Goal: Find specific page/section: Find specific page/section

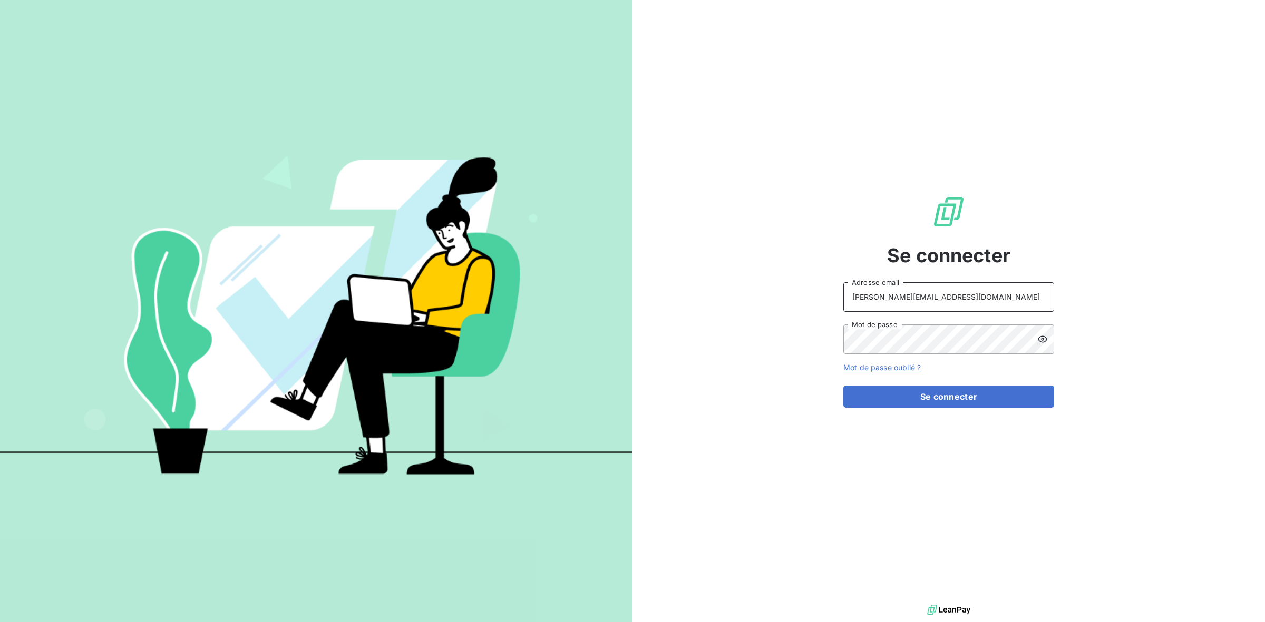
drag, startPoint x: 915, startPoint y: 291, endPoint x: 739, endPoint y: 270, distance: 177.3
click at [740, 270] on div "Se connecter [PERSON_NAME][EMAIL_ADDRESS][DOMAIN_NAME] Adresse email Mot de pas…" at bounding box center [948, 301] width 632 height 602
drag, startPoint x: 981, startPoint y: 301, endPoint x: 967, endPoint y: 301, distance: 13.7
click at [980, 301] on input "admin@VECVITRYfr" at bounding box center [948, 297] width 211 height 30
type input "admin@VECVITRY"
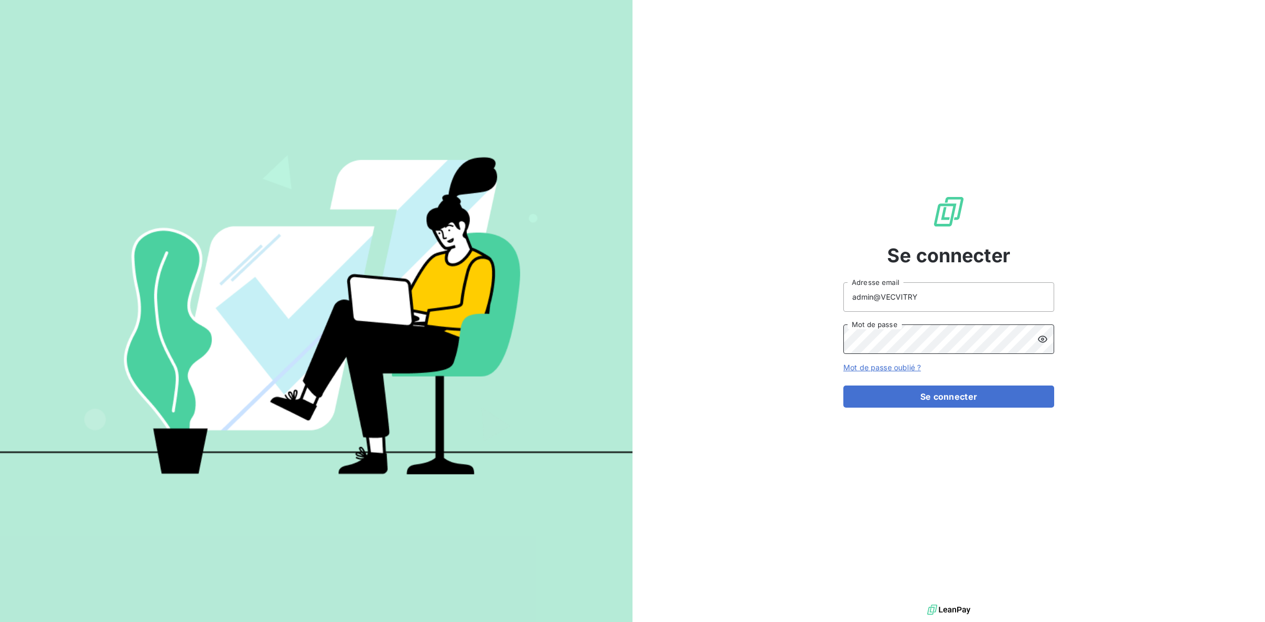
click at [742, 333] on div "Se connecter admin@VECVITRY Adresse email Mot de passe Mot de passe oublié ? Se…" at bounding box center [948, 301] width 632 height 602
click at [843, 386] on button "Se connecter" at bounding box center [948, 397] width 211 height 22
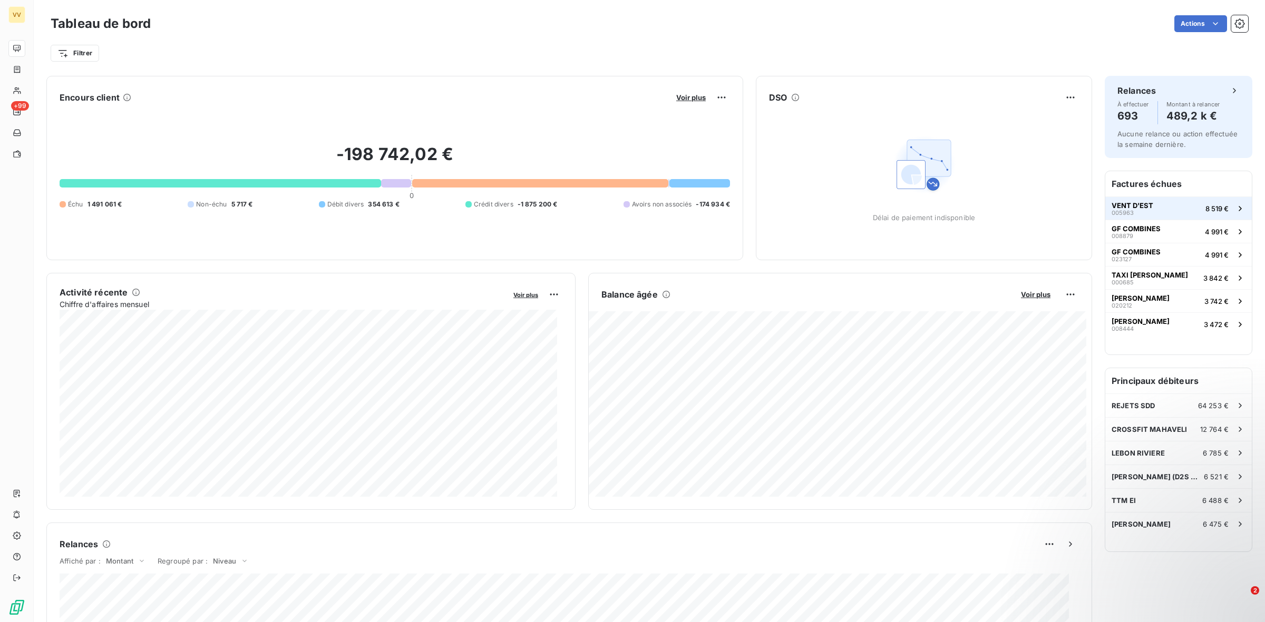
click at [1147, 211] on button "VENT D'EST 005963 8 519 €" at bounding box center [1178, 208] width 146 height 23
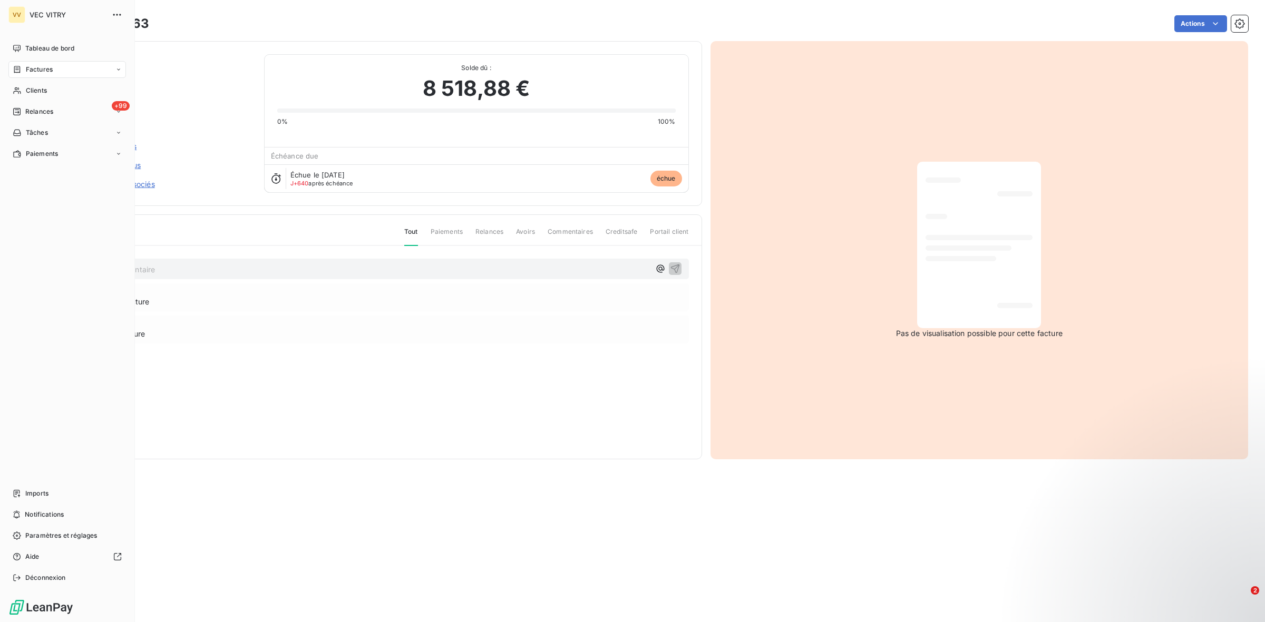
click at [41, 73] on span "Factures" at bounding box center [39, 69] width 27 height 9
click at [58, 96] on div "Factures" at bounding box center [73, 90] width 105 height 17
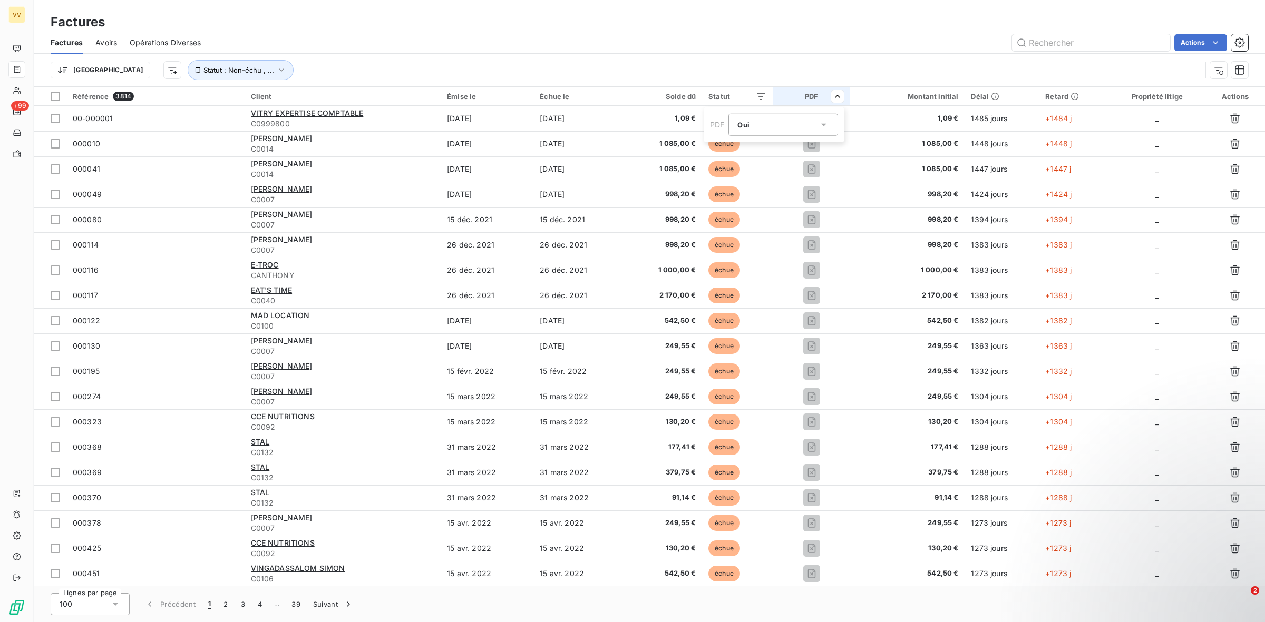
click at [817, 125] on div "Oui is_true" at bounding box center [777, 125] width 81 height 15
click at [784, 166] on li "Non" at bounding box center [783, 168] width 110 height 19
click at [799, 130] on div "Non" at bounding box center [777, 125] width 81 height 15
click at [773, 145] on li "Oui" at bounding box center [783, 149] width 110 height 19
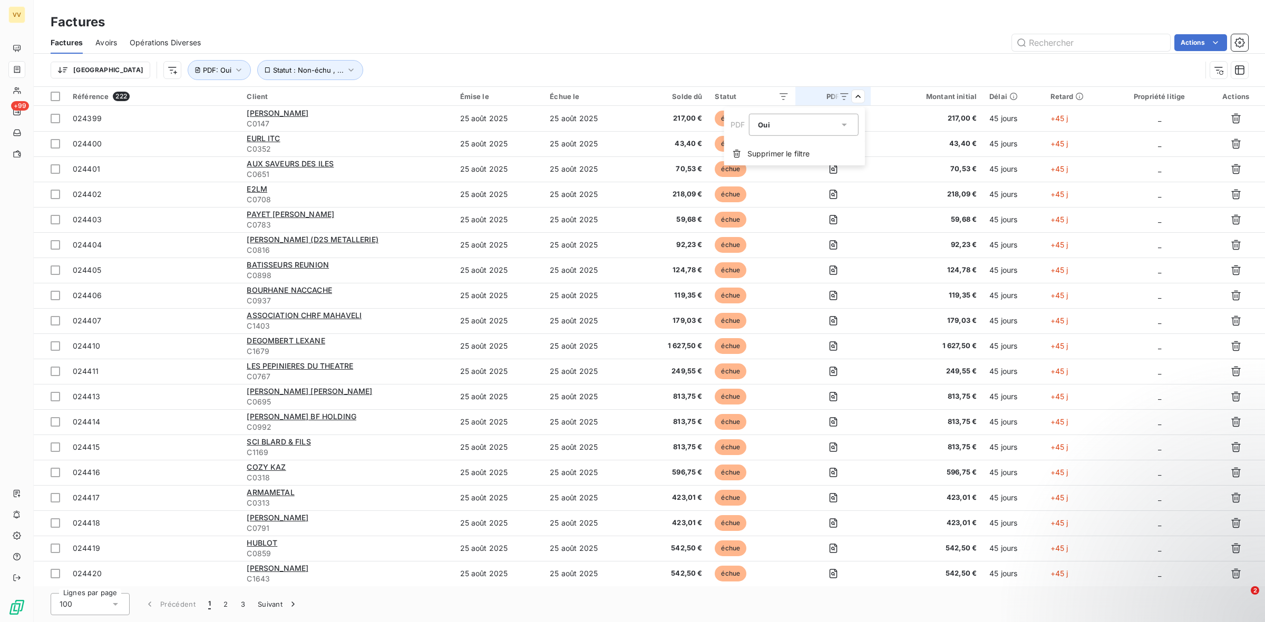
click at [881, 46] on html "VV +99 Factures Factures Avoirs Opérations Diverses Actions Trier Statut : Non-…" at bounding box center [632, 311] width 1265 height 622
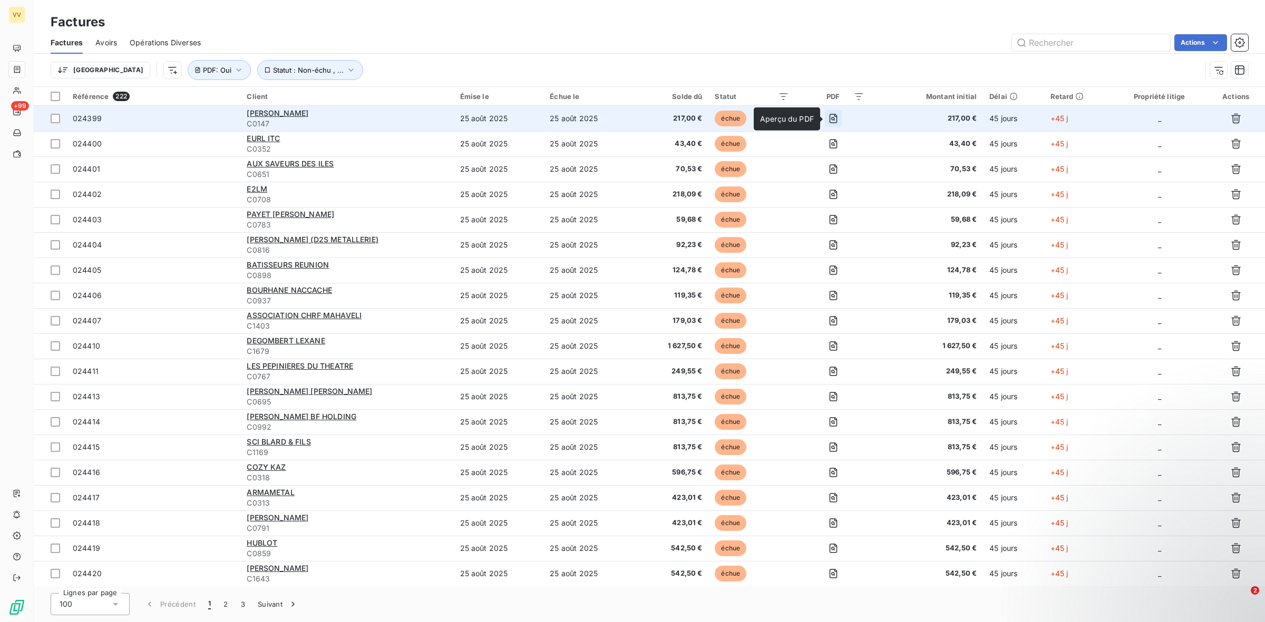
click at [834, 117] on icon "button" at bounding box center [833, 118] width 11 height 11
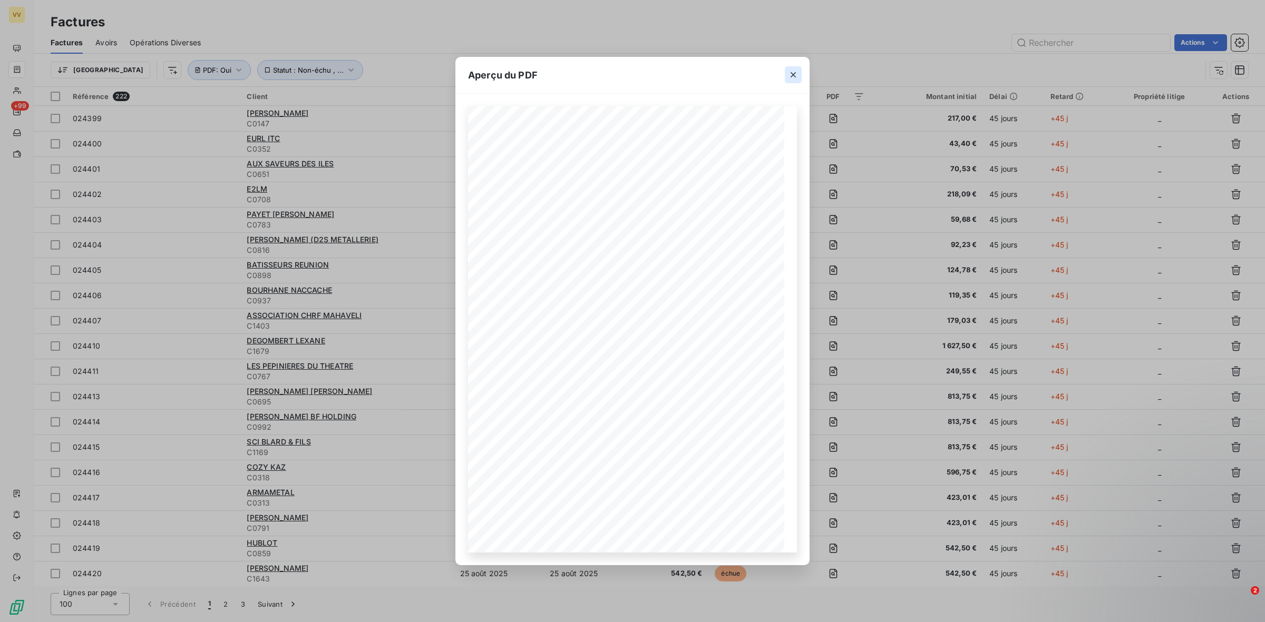
click at [791, 70] on icon "button" at bounding box center [793, 75] width 11 height 11
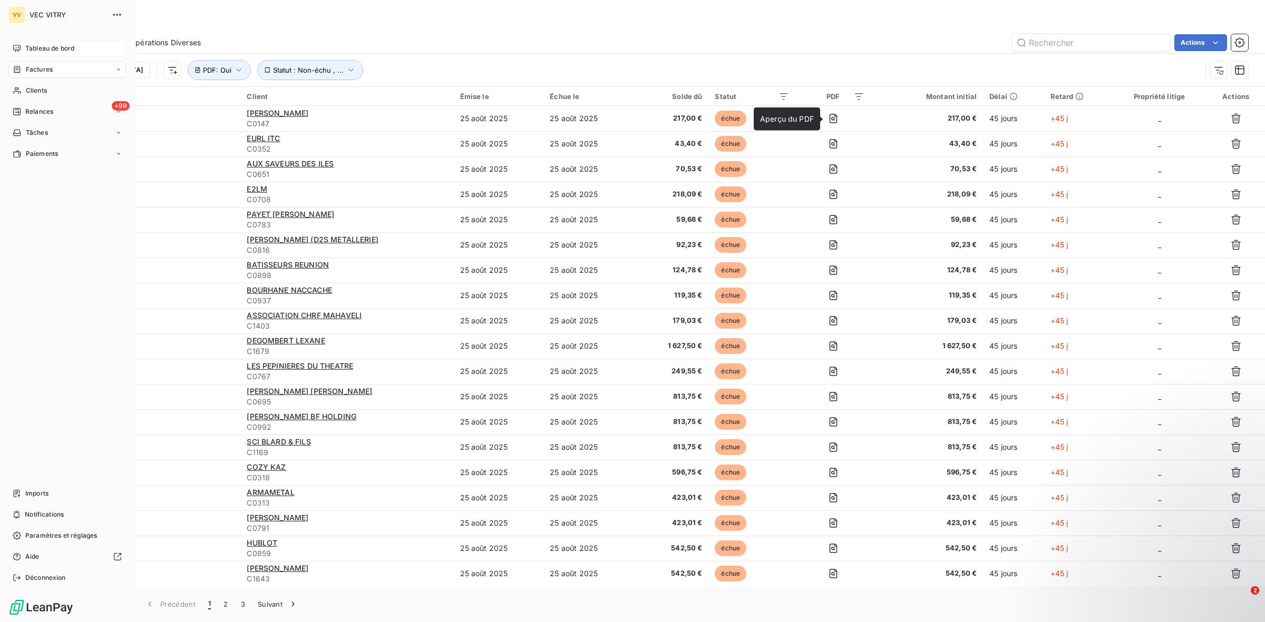
click at [64, 42] on div "Tableau de bord" at bounding box center [67, 48] width 118 height 17
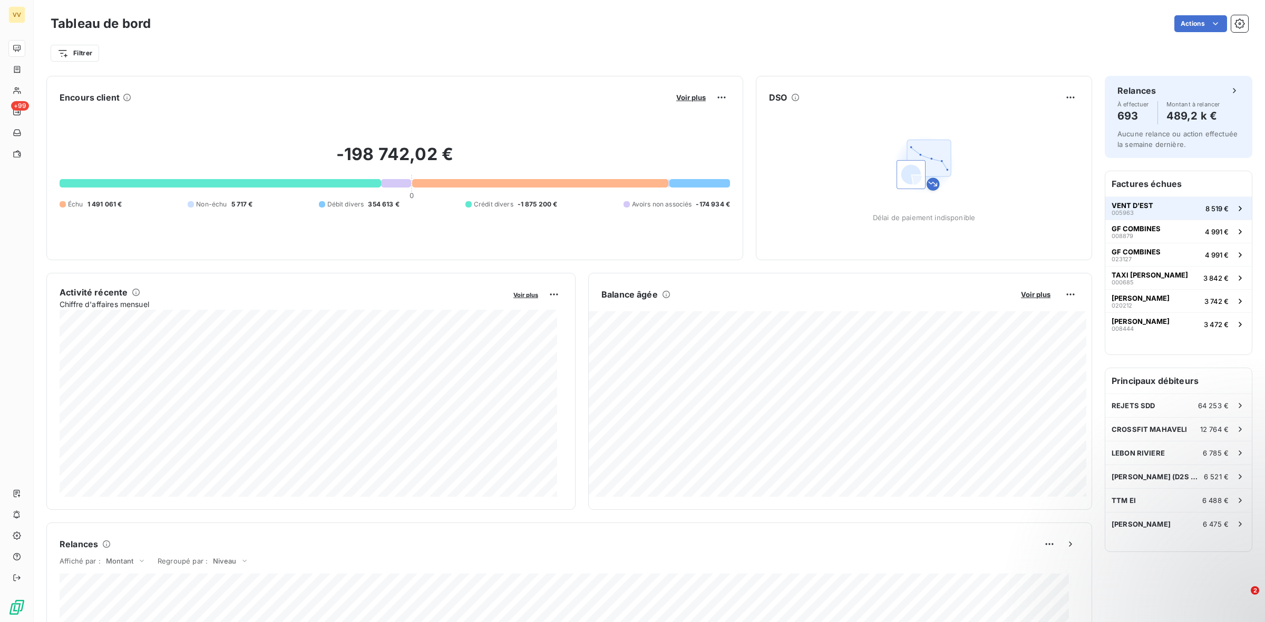
click at [1149, 211] on button "VENT D'EST 005963 8 519 €" at bounding box center [1178, 208] width 146 height 23
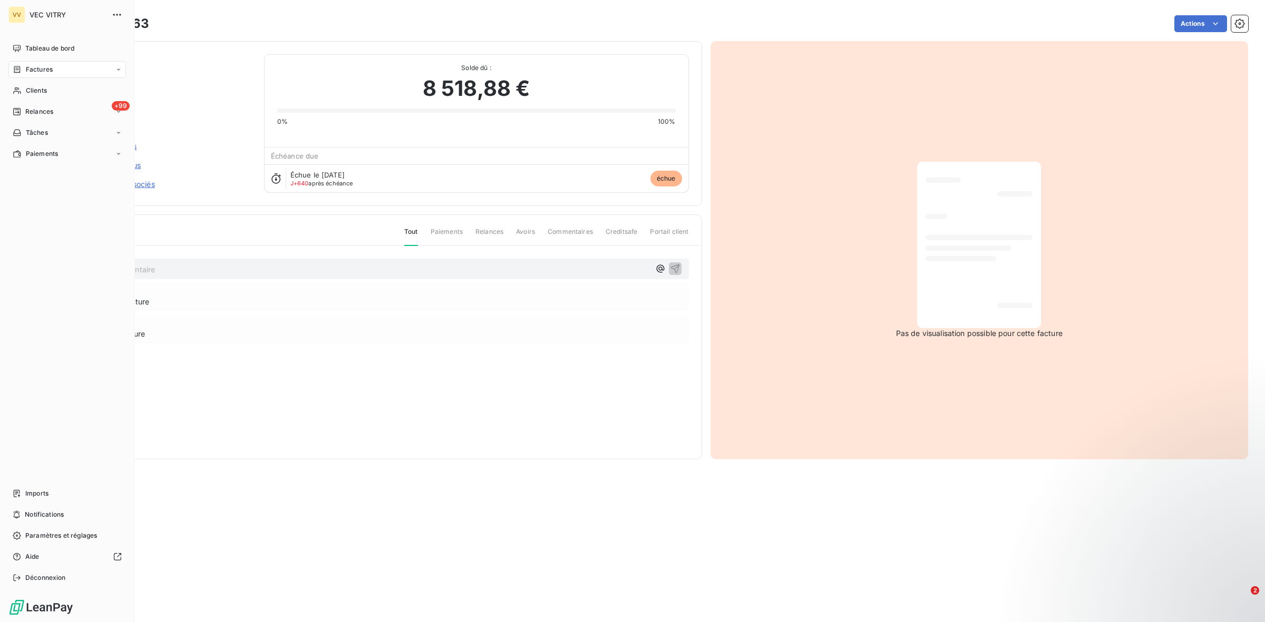
click at [40, 74] on span "Factures" at bounding box center [39, 69] width 27 height 9
click at [66, 90] on div "Factures" at bounding box center [73, 90] width 105 height 17
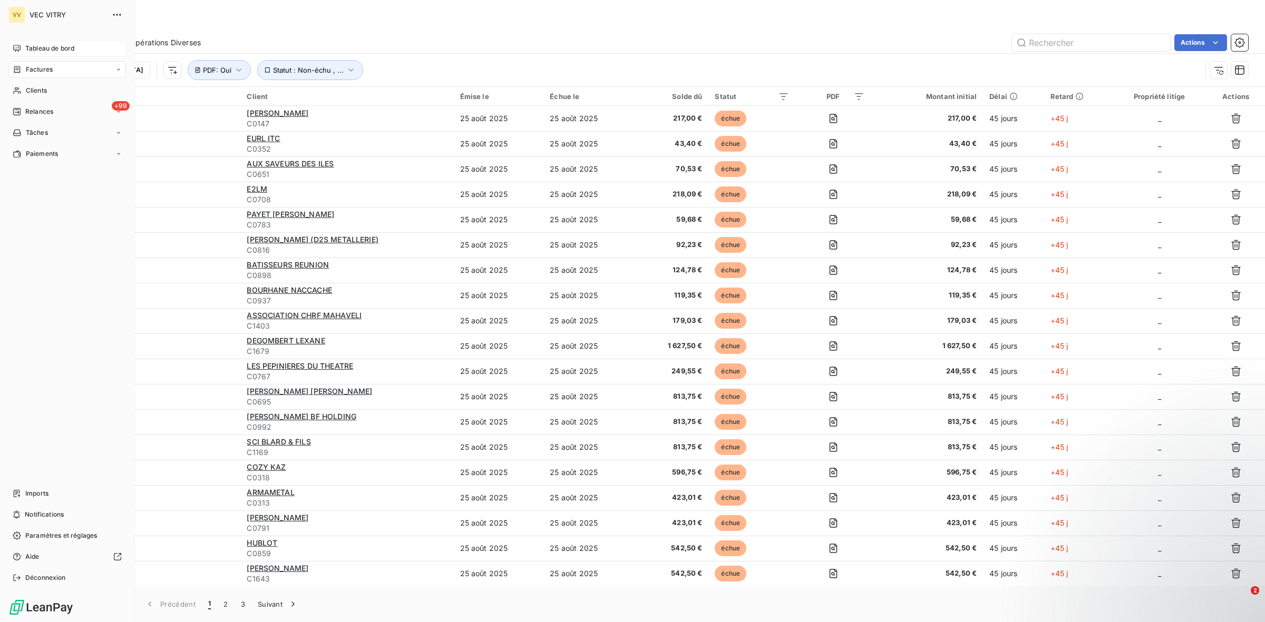
click at [51, 46] on span "Tableau de bord" at bounding box center [49, 48] width 49 height 9
click span "Voir plus"
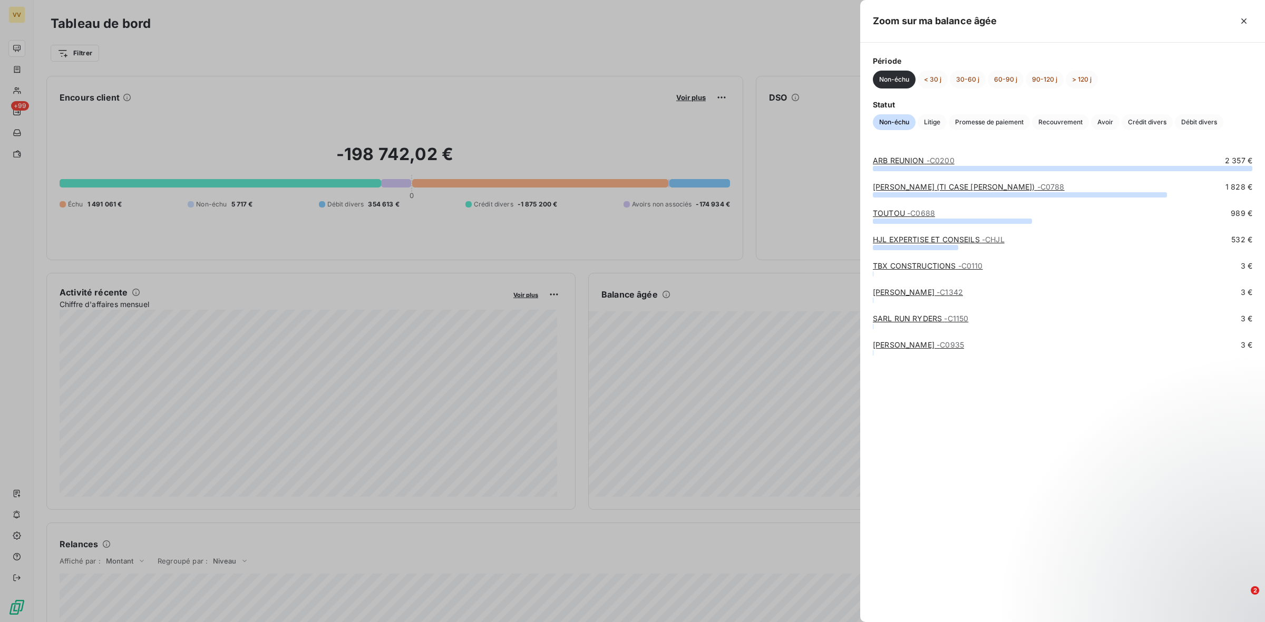
click at [670, 71] on div at bounding box center [632, 311] width 1265 height 622
